Goal: Contribute content: Contribute content

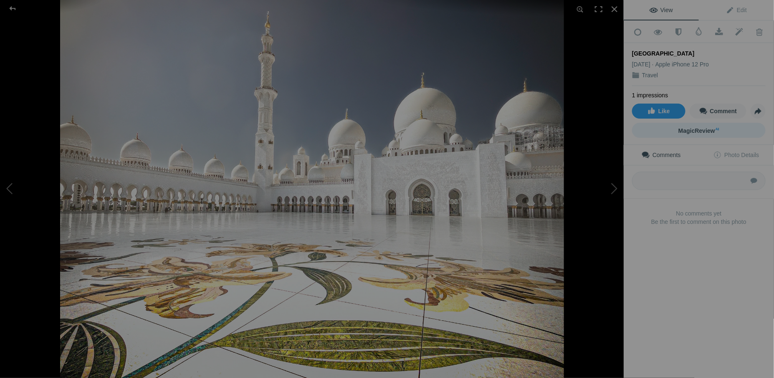
click at [695, 128] on span "MagicReview AI" at bounding box center [698, 130] width 41 height 7
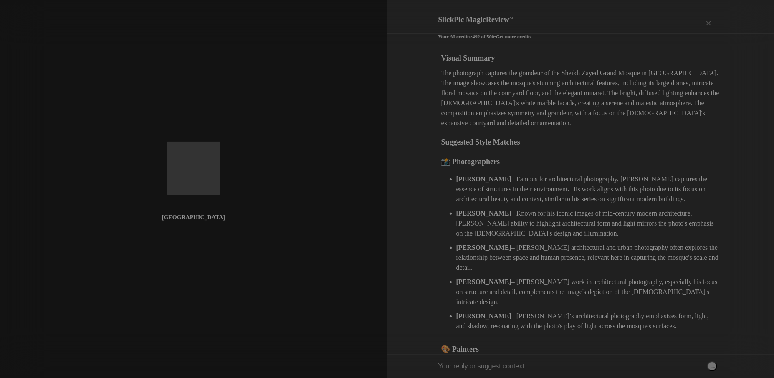
click at [691, 20] on div "Print" at bounding box center [691, 23] width 17 height 25
click at [549, 114] on div "Visual Summary The photograph captures the grandeur of the Sheikh Zayed Grand M…" at bounding box center [580, 281] width 279 height 457
click at [705, 18] on div "×" at bounding box center [708, 23] width 25 height 17
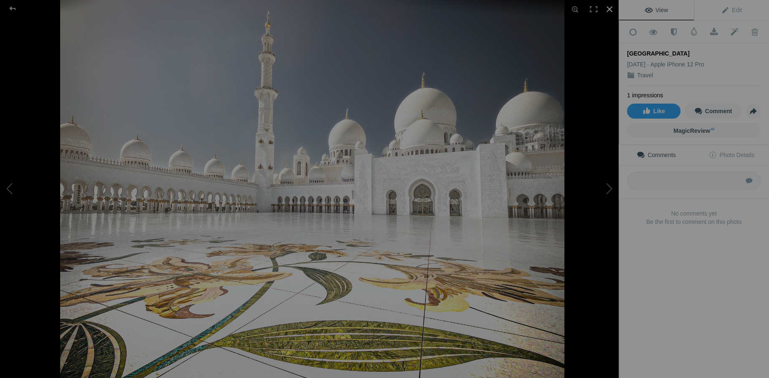
click at [609, 10] on div at bounding box center [609, 9] width 18 height 18
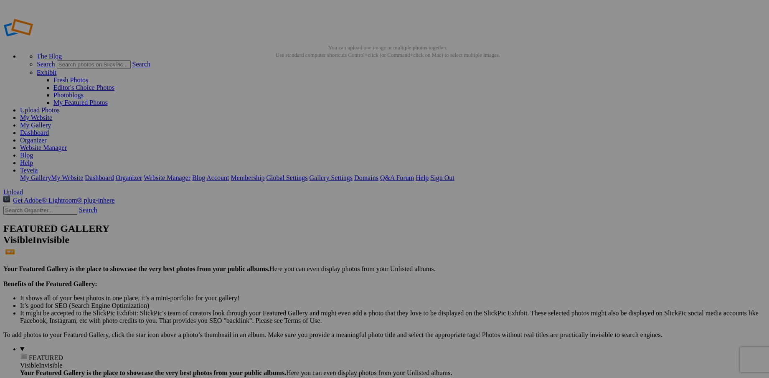
click at [33, 159] on link "Help" at bounding box center [26, 162] width 13 height 7
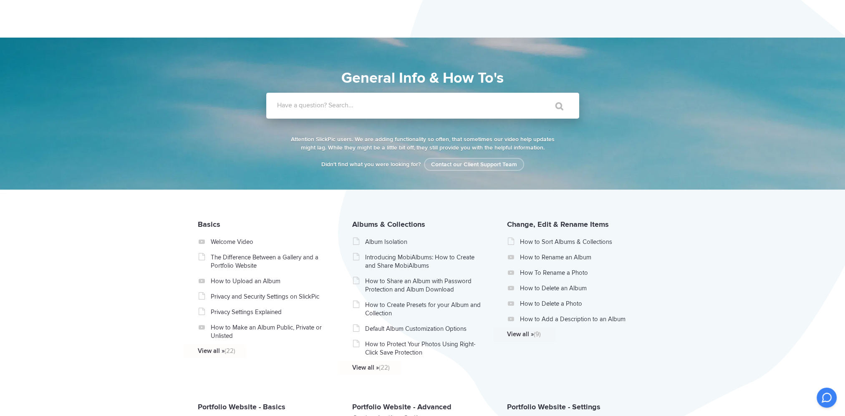
click at [374, 105] on label "Have a question? Search..." at bounding box center [433, 105] width 313 height 8
click at [374, 105] on input "Have a question? Search..." at bounding box center [405, 106] width 279 height 26
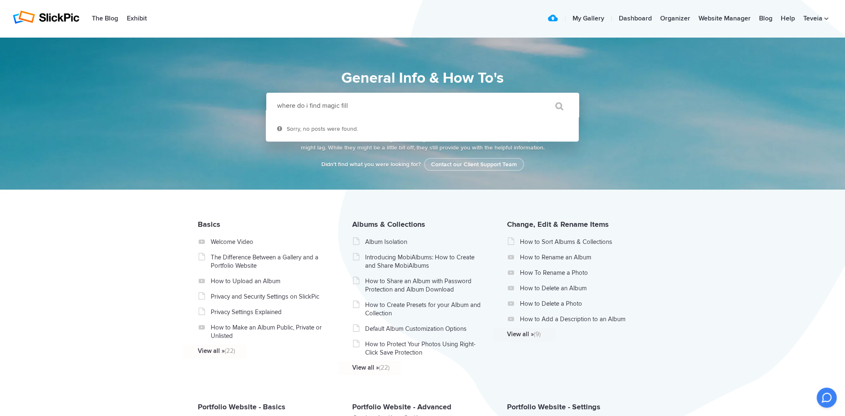
click at [538, 96] on input "" at bounding box center [555, 106] width 35 height 20
type input "where do i find magic fil"
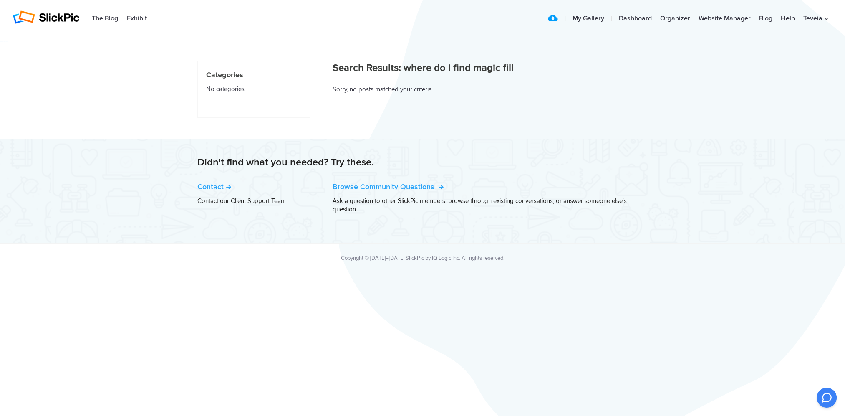
click at [394, 187] on link "Browse Community Questions" at bounding box center [387, 186] width 109 height 9
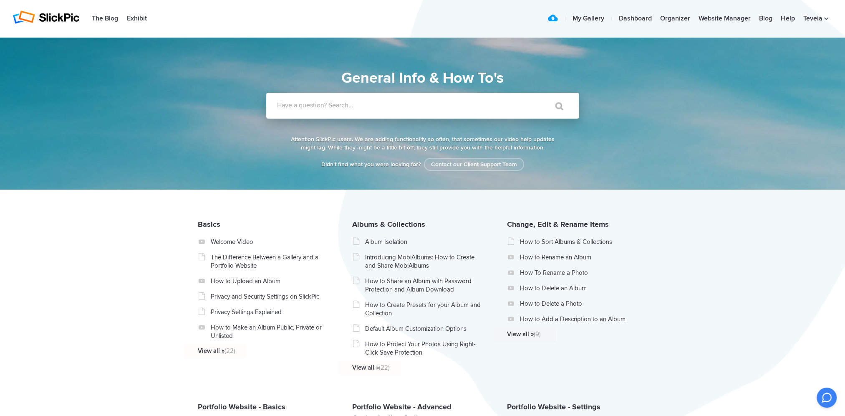
click at [321, 108] on label "Have a question? Search..." at bounding box center [433, 105] width 313 height 8
click at [321, 108] on input "Have a question? Search..." at bounding box center [405, 106] width 279 height 26
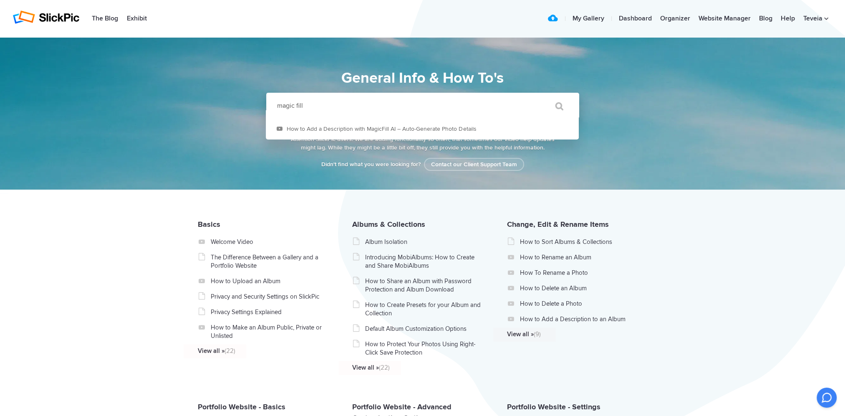
type input "magic fill"
click at [538, 96] on input "" at bounding box center [555, 106] width 35 height 20
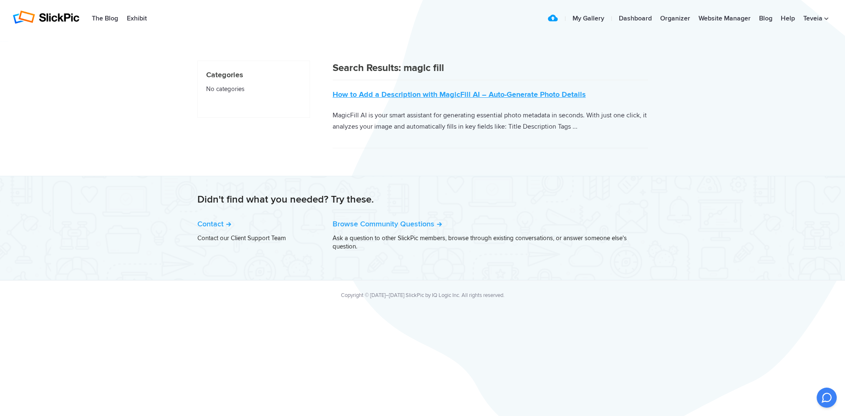
click at [424, 93] on link "How to Add a Description with MagicFill AI – Auto-Generate Photo Details" at bounding box center [459, 94] width 253 height 9
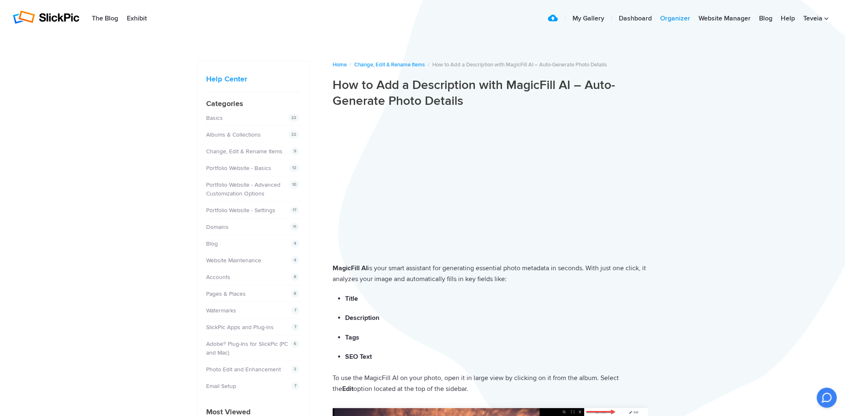
click at [683, 18] on link "Organizer" at bounding box center [675, 18] width 38 height 17
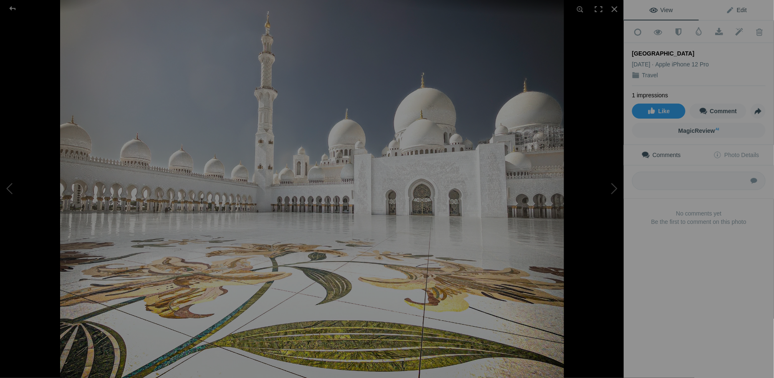
click at [733, 10] on span "Edit" at bounding box center [736, 10] width 21 height 7
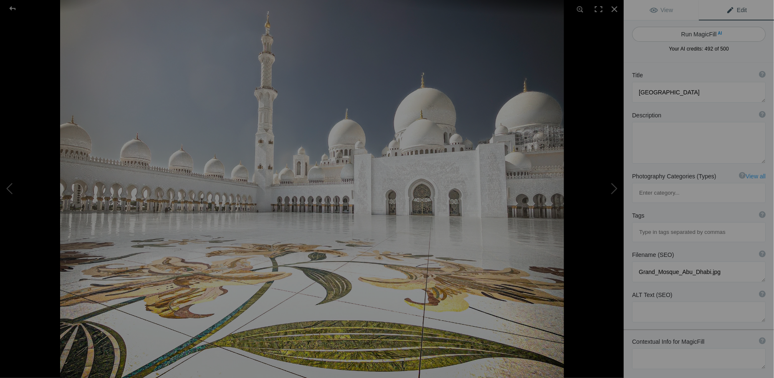
click at [708, 34] on button "Run MagicFill AI" at bounding box center [699, 34] width 134 height 15
type textarea "Stunning View of the Grand Mosque in Abu Dhabi"
type textarea "Experience the breathtaking beauty of the Grand Mosque in Abu Dhabi, a masterpi…"
type textarea "grand-mosque-abu-dhabi.jpg"
type textarea "A panoramic view of the Grand Mosque in Abu Dhabi, showcasing its white domes, …"
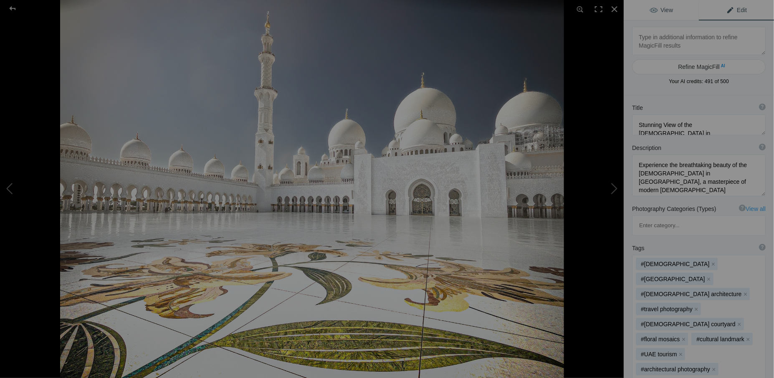
click at [659, 10] on span "View" at bounding box center [661, 10] width 23 height 7
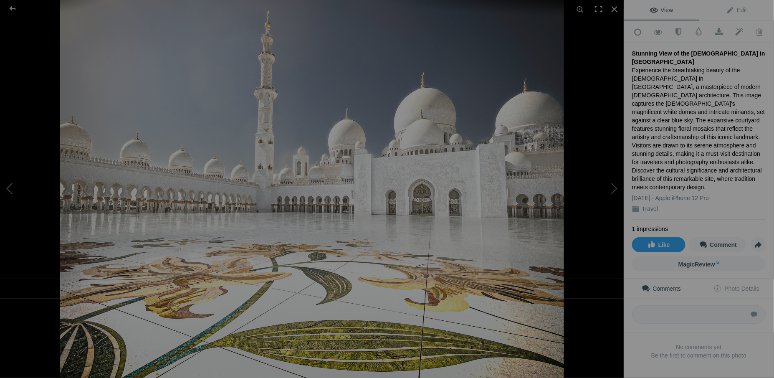
click at [638, 205] on div "Travel" at bounding box center [699, 209] width 134 height 8
click at [659, 241] on span "Like" at bounding box center [658, 244] width 23 height 7
click at [614, 11] on div at bounding box center [614, 9] width 18 height 18
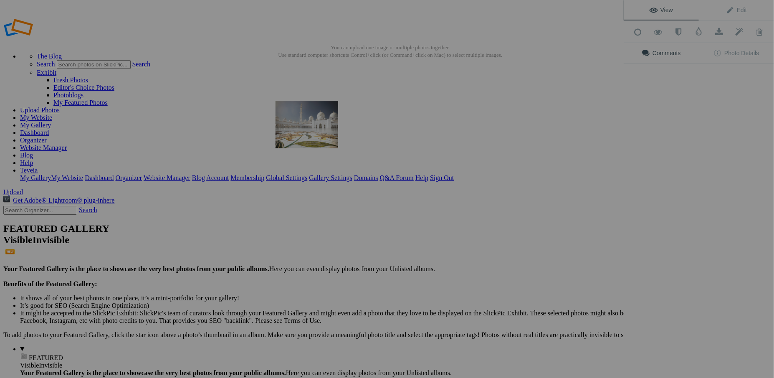
click at [321, 126] on img at bounding box center [307, 124] width 63 height 47
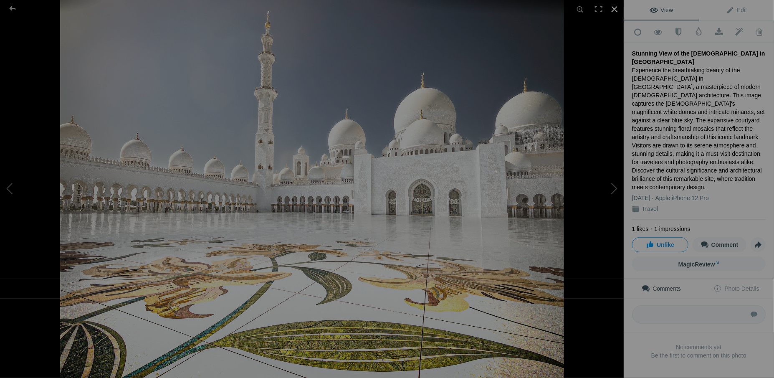
click at [614, 10] on div at bounding box center [614, 9] width 18 height 18
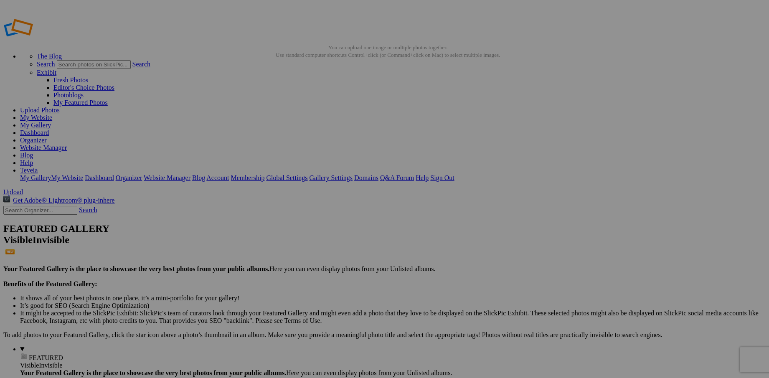
click at [52, 114] on link "My Website" at bounding box center [36, 117] width 32 height 7
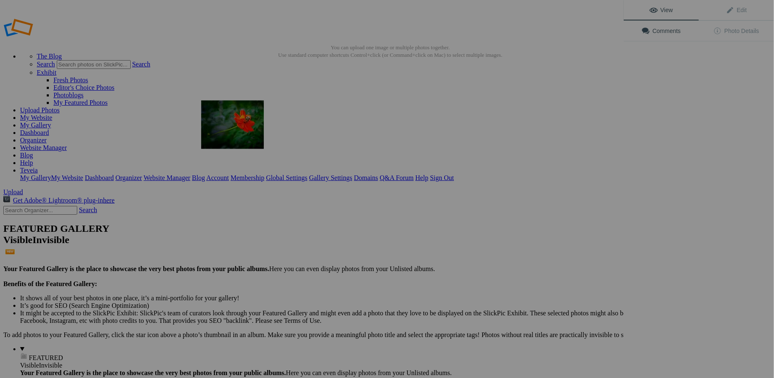
click at [240, 124] on img at bounding box center [232, 124] width 63 height 48
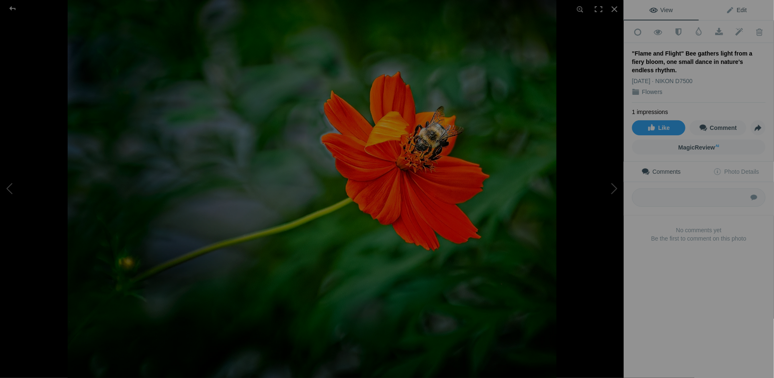
click at [733, 11] on span "Edit" at bounding box center [736, 10] width 21 height 7
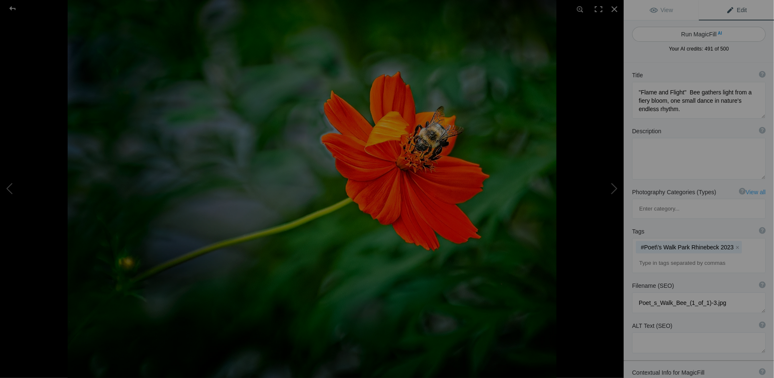
click at [704, 36] on button "Run MagicFill AI" at bounding box center [699, 34] width 134 height 15
type textarea "Bee Collecting Nectar from Vibrant Orange Flower"
type textarea "In this captivating image, a bee is seen gathering nectar from a striking orang…"
type textarea "bee-collecting-nectar-orange-flower.jpg"
type textarea "A bee collecting nectar from a vibrant orange flower against a green background…"
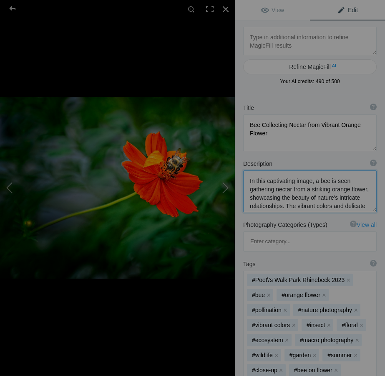
click at [332, 181] on textarea at bounding box center [310, 191] width 134 height 42
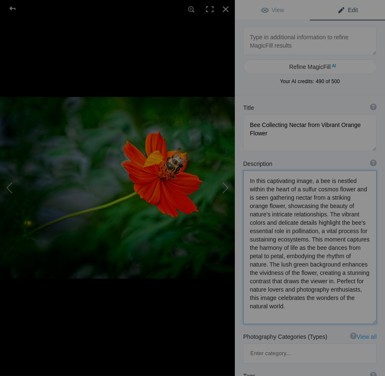
click at [295, 189] on textarea at bounding box center [310, 247] width 134 height 154
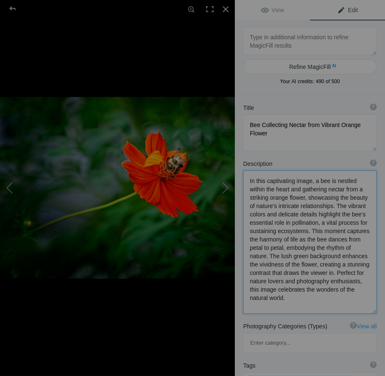
drag, startPoint x: 250, startPoint y: 188, endPoint x: 287, endPoint y: 189, distance: 36.7
click at [287, 189] on textarea at bounding box center [310, 241] width 134 height 143
drag, startPoint x: 333, startPoint y: 180, endPoint x: 299, endPoint y: 187, distance: 34.1
click at [299, 187] on textarea at bounding box center [310, 241] width 134 height 143
click at [279, 189] on textarea at bounding box center [310, 241] width 134 height 142
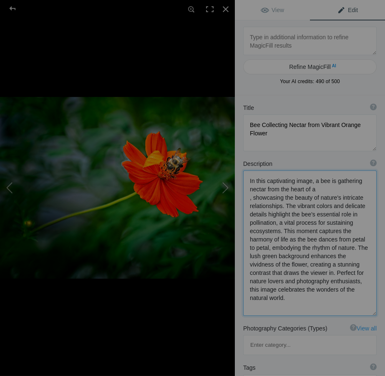
click at [315, 188] on textarea at bounding box center [310, 242] width 134 height 145
paste textarea "Framed images range in size from 9"x11" to 24"x31". Frames come Modern and Trad…"
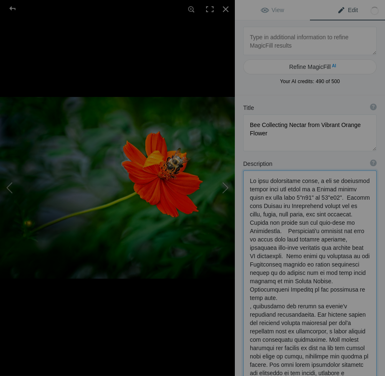
click at [314, 191] on textarea at bounding box center [310, 301] width 134 height 262
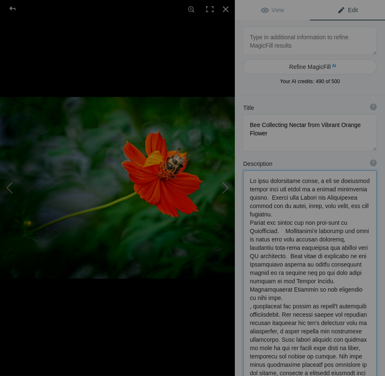
click at [314, 188] on textarea at bounding box center [310, 297] width 134 height 254
click at [326, 181] on textarea at bounding box center [310, 297] width 134 height 254
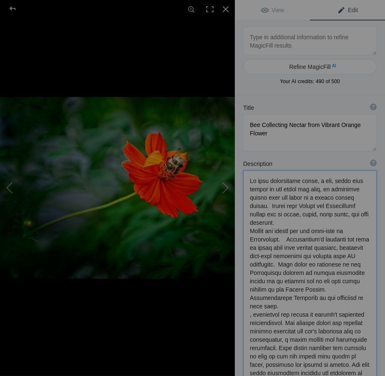
drag, startPoint x: 268, startPoint y: 205, endPoint x: 304, endPoint y: 303, distance: 104.5
click at [304, 303] on textarea at bounding box center [310, 301] width 134 height 262
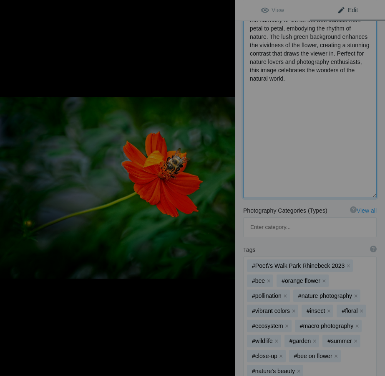
scroll to position [265, 0]
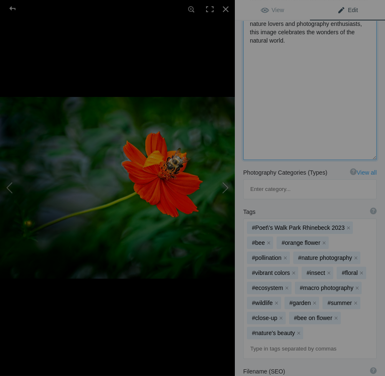
type textarea "In this captivating image, a bee, dusty with pollen on its wings and body, is g…"
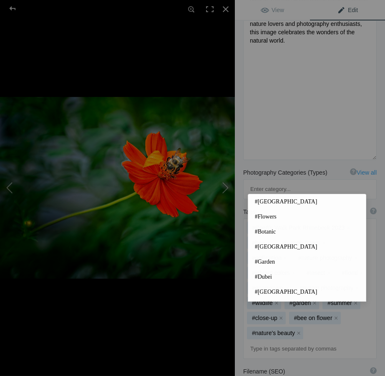
click at [261, 341] on input at bounding box center [310, 348] width 124 height 15
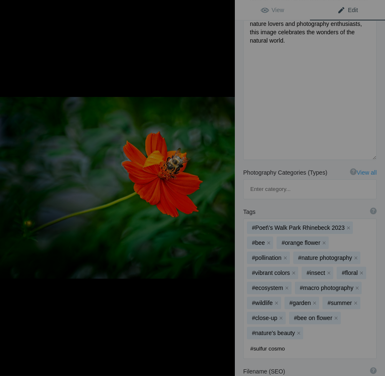
type input "#sulfur cosmos"
type input "#cosmos sulphureus"
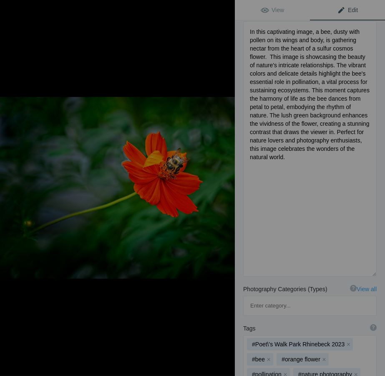
scroll to position [114, 0]
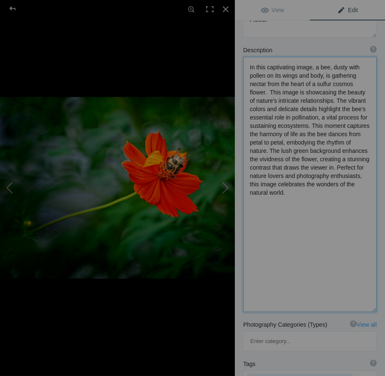
click at [332, 98] on textarea at bounding box center [310, 184] width 134 height 255
paste textarea "composition celebrates the labor and harmony of pollination, reminding us of th…"
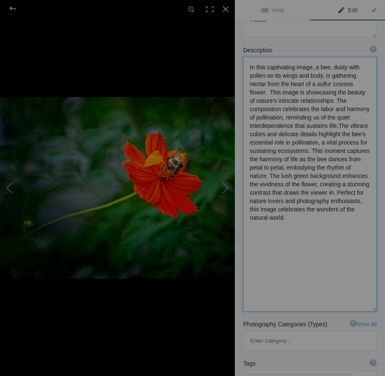
click at [334, 99] on textarea at bounding box center [310, 184] width 134 height 255
click at [311, 67] on textarea at bounding box center [310, 184] width 134 height 255
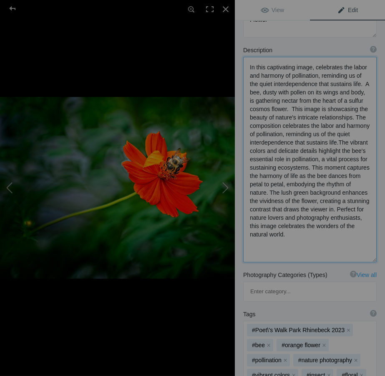
click at [257, 67] on textarea at bounding box center [310, 159] width 134 height 205
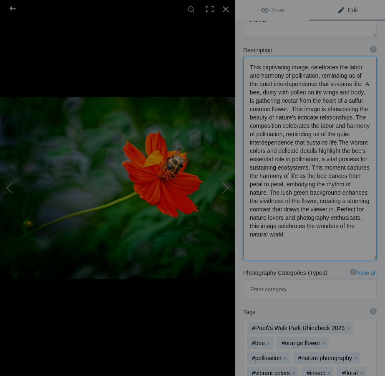
drag, startPoint x: 305, startPoint y: 109, endPoint x: 258, endPoint y: 149, distance: 61.0
click at [258, 149] on textarea at bounding box center [310, 158] width 134 height 203
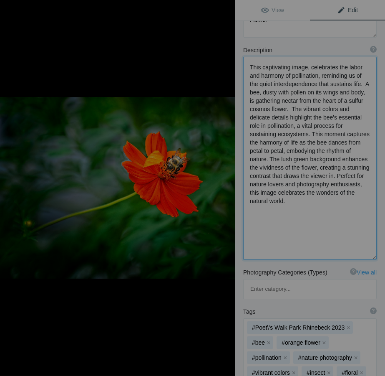
drag, startPoint x: 249, startPoint y: 184, endPoint x: 281, endPoint y: 192, distance: 33.2
click at [281, 192] on textarea at bounding box center [310, 158] width 134 height 203
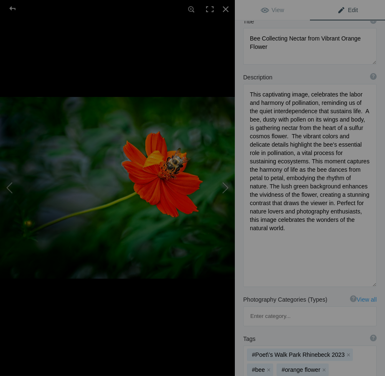
scroll to position [76, 0]
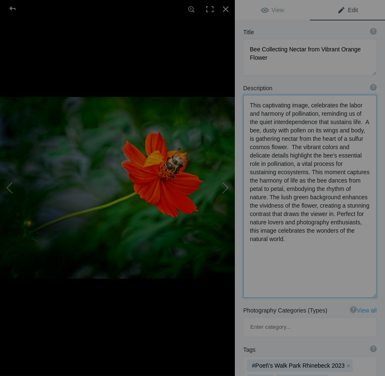
click at [269, 229] on textarea at bounding box center [310, 196] width 134 height 203
drag, startPoint x: 249, startPoint y: 221, endPoint x: 281, endPoint y: 230, distance: 33.2
click at [281, 230] on textarea at bounding box center [310, 196] width 134 height 203
type textarea "This captivating image, celebrates the labor and harmony of pollination, remind…"
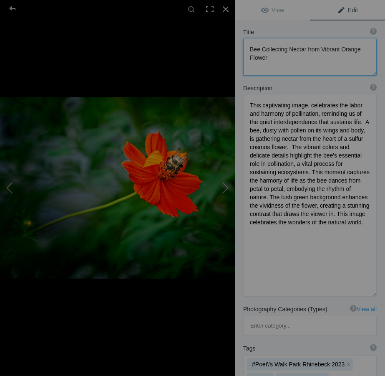
click at [249, 48] on textarea at bounding box center [310, 57] width 134 height 37
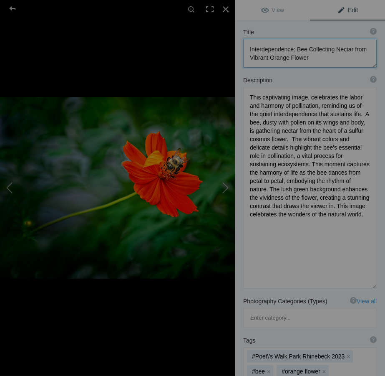
drag, startPoint x: 301, startPoint y: 57, endPoint x: 264, endPoint y: 57, distance: 36.3
click at [264, 57] on textarea at bounding box center [310, 53] width 134 height 29
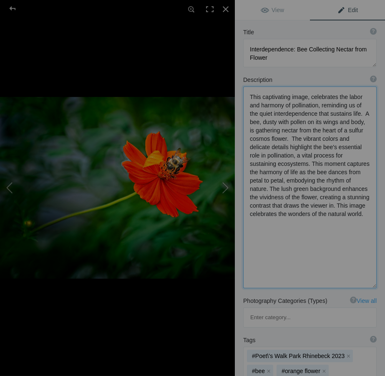
drag, startPoint x: 250, startPoint y: 138, endPoint x: 286, endPoint y: 140, distance: 36.0
click at [286, 140] on textarea at bounding box center [310, 187] width 134 height 202
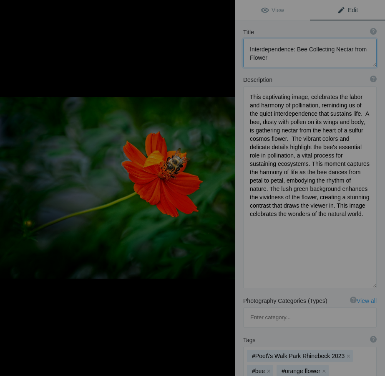
paste textarea "sulfur cosmos"
click at [266, 57] on textarea at bounding box center [310, 53] width 134 height 28
click at [316, 76] on div "Description ? By adding more context around images, results can become much mor…" at bounding box center [310, 80] width 134 height 8
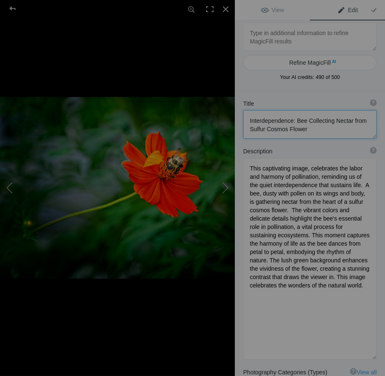
scroll to position [0, 0]
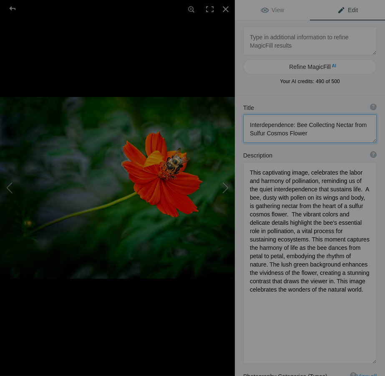
type textarea "Interdependence: Bee Collecting Nectar from Sulfur Cosmos Flower"
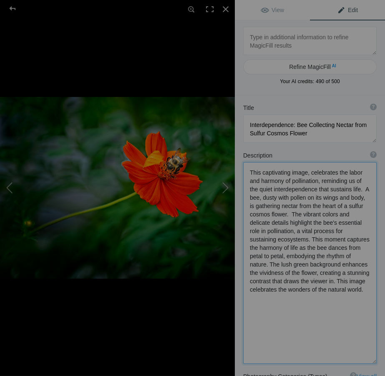
click at [344, 238] on textarea at bounding box center [310, 263] width 134 height 202
click at [297, 281] on textarea at bounding box center [310, 262] width 134 height 200
click at [298, 281] on textarea at bounding box center [310, 262] width 134 height 200
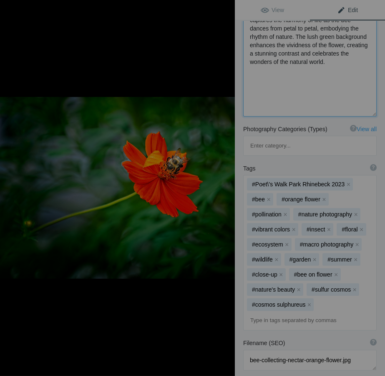
scroll to position [265, 0]
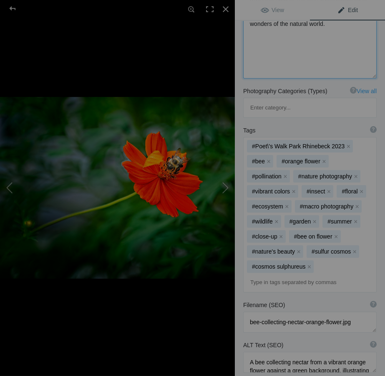
type textarea "This captivating image, celebrates the labor and harmony of pollination, remind…"
click at [308, 311] on textarea at bounding box center [310, 321] width 134 height 21
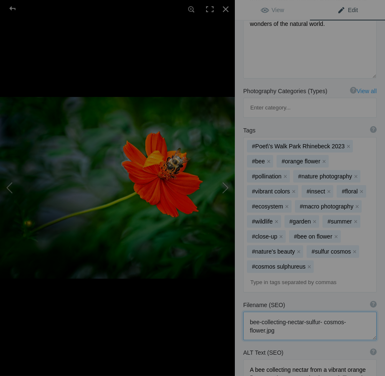
scroll to position [303, 0]
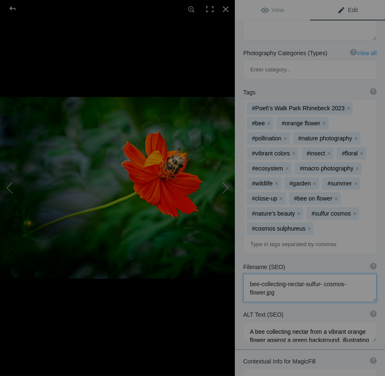
type textarea "bee-collecting-nectar-sulfur- cosmos-flower.jpg"
click at [250, 321] on textarea at bounding box center [310, 331] width 134 height 21
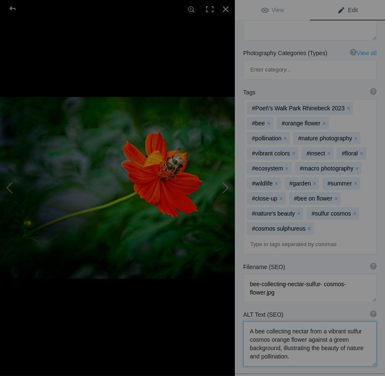
click at [345, 321] on textarea at bounding box center [310, 343] width 134 height 45
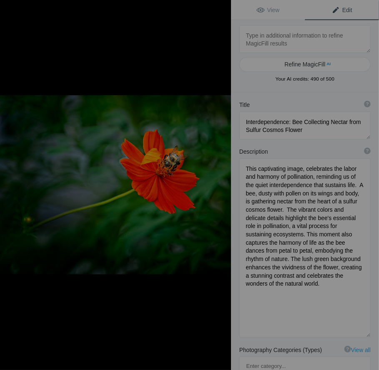
scroll to position [0, 0]
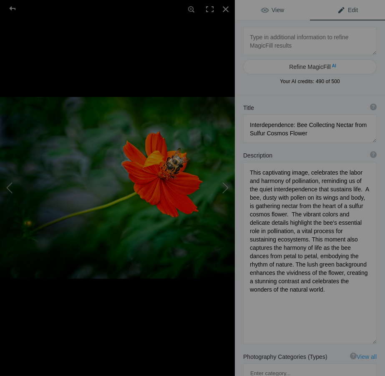
type textarea "A bee collecting nectar from a vibrant orange sulfur cosmos flower against a gr…"
click at [274, 12] on span "View" at bounding box center [272, 10] width 23 height 7
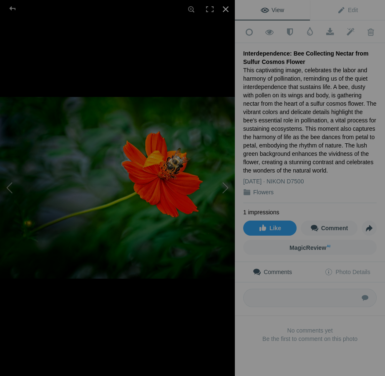
click at [225, 9] on div at bounding box center [226, 9] width 18 height 18
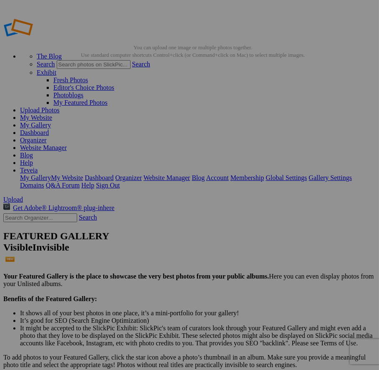
click at [52, 114] on link "My Website" at bounding box center [36, 117] width 32 height 7
